Goal: Find contact information: Find contact information

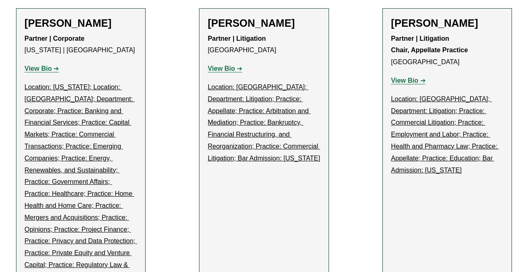
scroll to position [23692, 0]
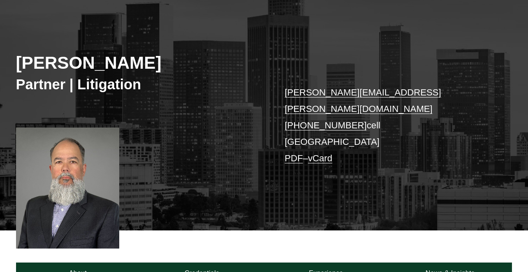
scroll to position [316, 0]
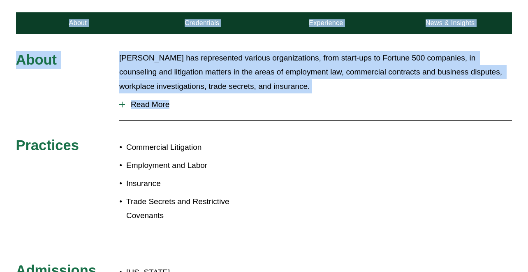
drag, startPoint x: 334, startPoint y: 92, endPoint x: 425, endPoint y: 104, distance: 91.3
click at [425, 104] on article "Brandon T. Willenberg Partner | Litigation brandon.willenberg@pierferd.com +1.7…" at bounding box center [264, 162] width 528 height 956
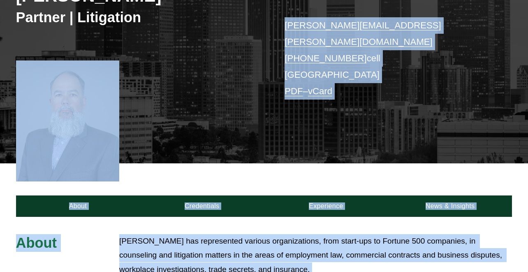
scroll to position [29, 0]
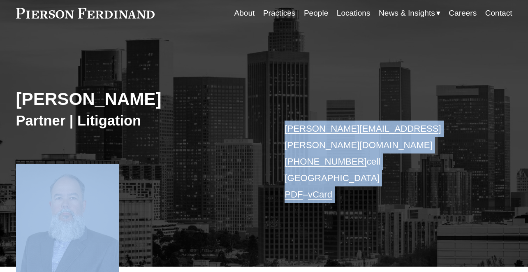
click at [395, 96] on div "Brandon T. Willenberg Partner | Litigation brandon.willenberg@pierferd.com +1.7…" at bounding box center [264, 156] width 528 height 221
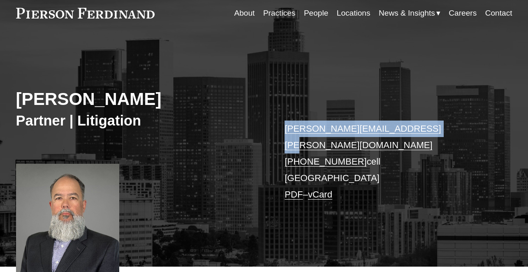
copy link "brandon.willenberg@pierferd.com"
drag, startPoint x: 332, startPoint y: 112, endPoint x: 430, endPoint y: 125, distance: 99.2
click at [430, 125] on div "Brandon T. Willenberg Partner | Litigation brandon.willenberg@pierferd.com +1.7…" at bounding box center [264, 156] width 528 height 221
